Goal: Transaction & Acquisition: Download file/media

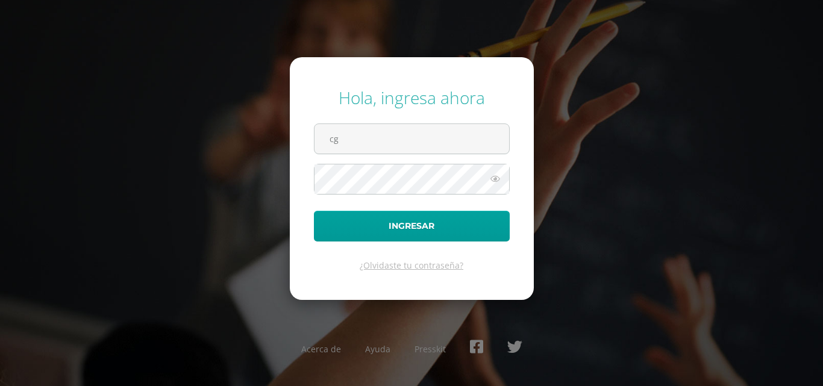
type input "[EMAIL_ADDRESS][DOMAIN_NAME]"
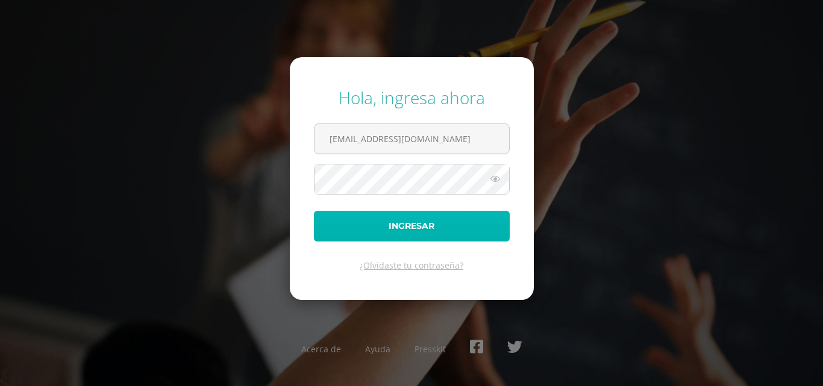
click at [442, 225] on button "Ingresar" at bounding box center [412, 226] width 196 height 31
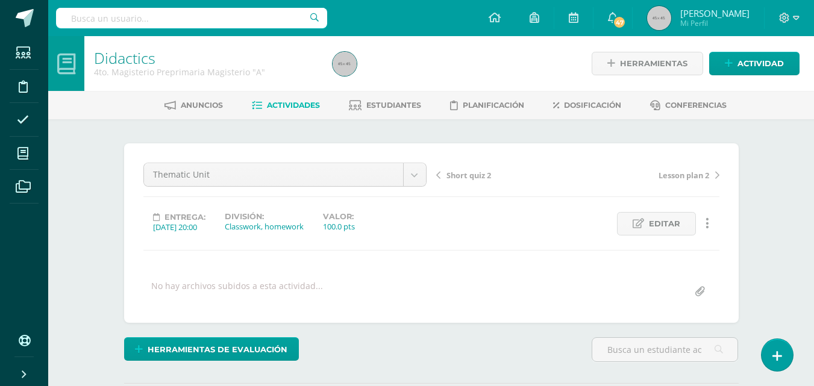
click at [299, 101] on span "Actividades" at bounding box center [293, 105] width 53 height 9
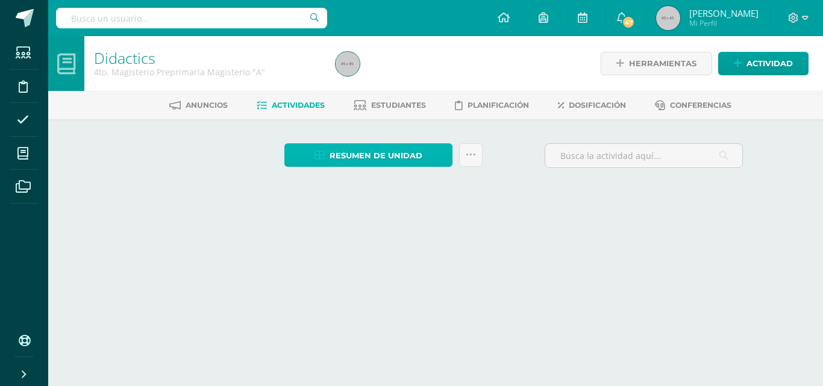
click at [401, 154] on span "Resumen de unidad" at bounding box center [376, 156] width 93 height 22
click at [394, 158] on span "Resumen de unidad" at bounding box center [376, 156] width 93 height 22
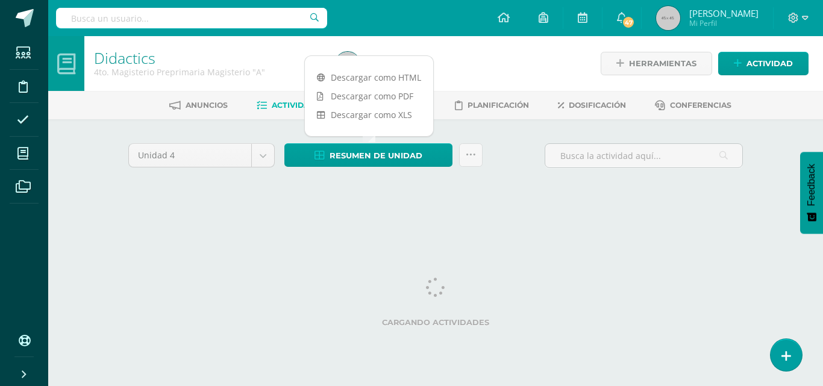
click at [383, 101] on link "Descargar como PDF" at bounding box center [369, 96] width 128 height 19
